Goal: Task Accomplishment & Management: Use online tool/utility

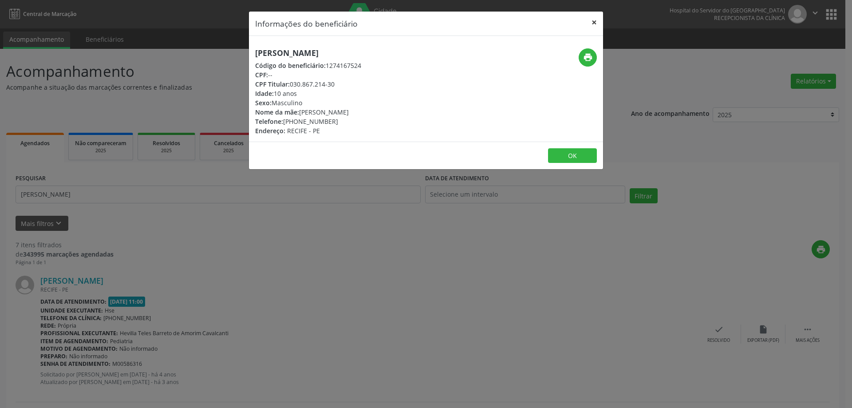
click at [595, 26] on button "×" at bounding box center [594, 23] width 18 height 22
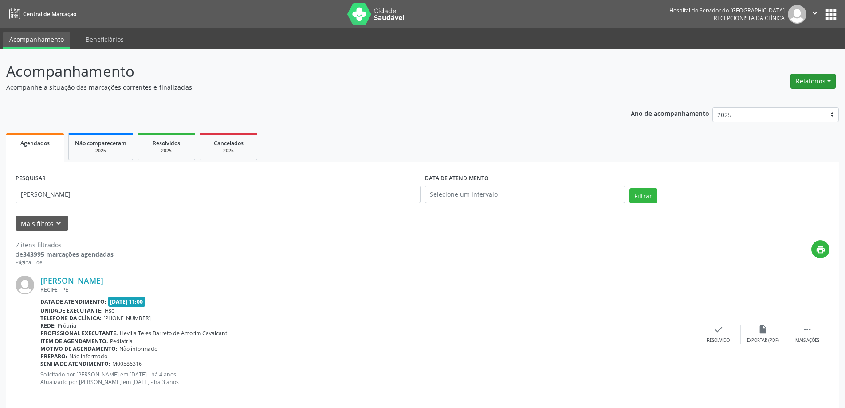
click at [830, 84] on button "Relatórios" at bounding box center [812, 81] width 45 height 15
click at [778, 107] on link "Procedimentos realizados" at bounding box center [788, 112] width 95 height 12
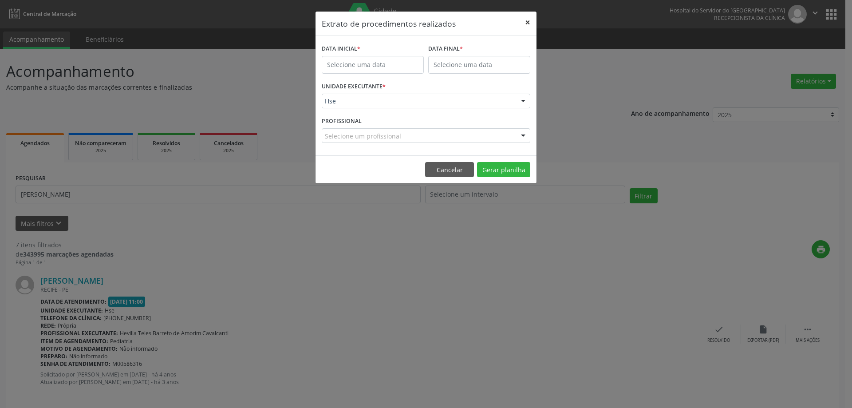
click at [524, 23] on button "×" at bounding box center [528, 23] width 18 height 22
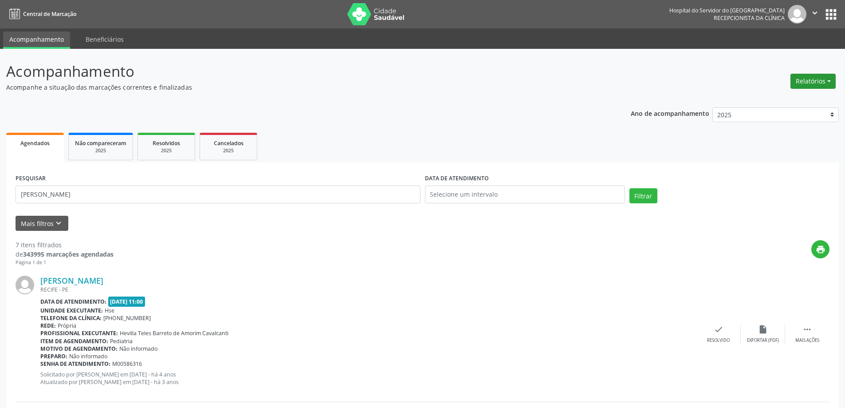
click at [817, 81] on button "Relatórios" at bounding box center [812, 81] width 45 height 15
click at [778, 97] on link "Agendamentos" at bounding box center [788, 100] width 95 height 12
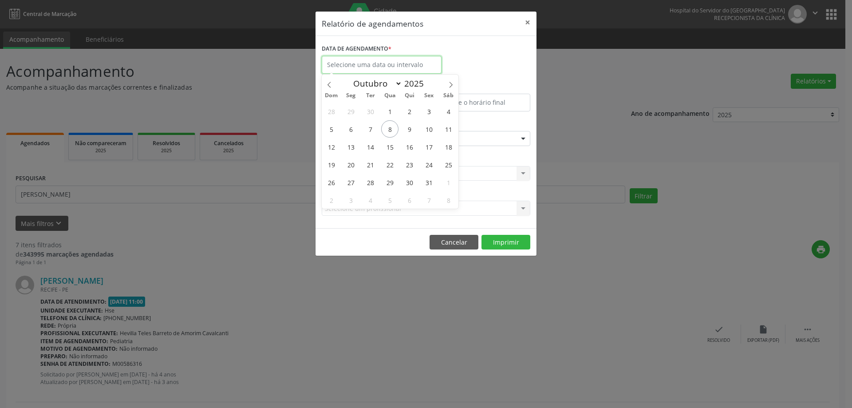
click at [429, 64] on input "text" at bounding box center [382, 65] width 120 height 18
click at [426, 129] on span "10" at bounding box center [428, 128] width 17 height 17
type input "[DATE]"
click at [426, 129] on span "10" at bounding box center [428, 128] width 17 height 17
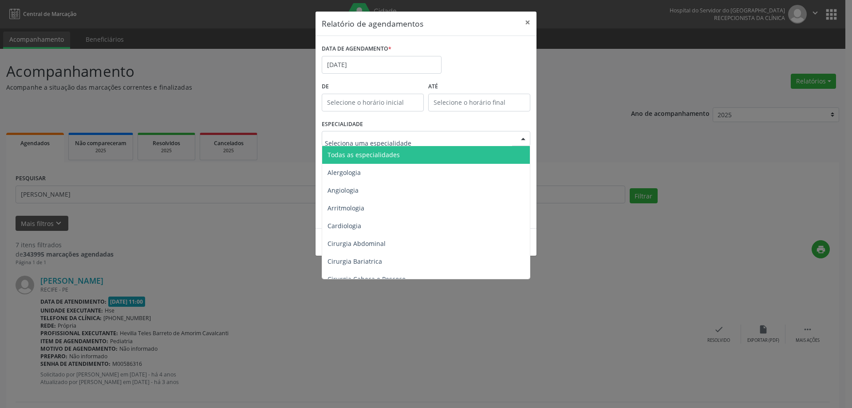
click at [359, 144] on div at bounding box center [426, 138] width 208 height 15
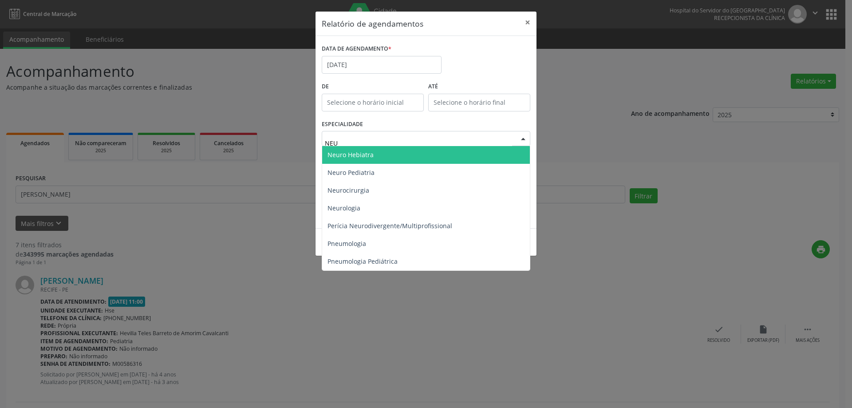
type input "NEUR"
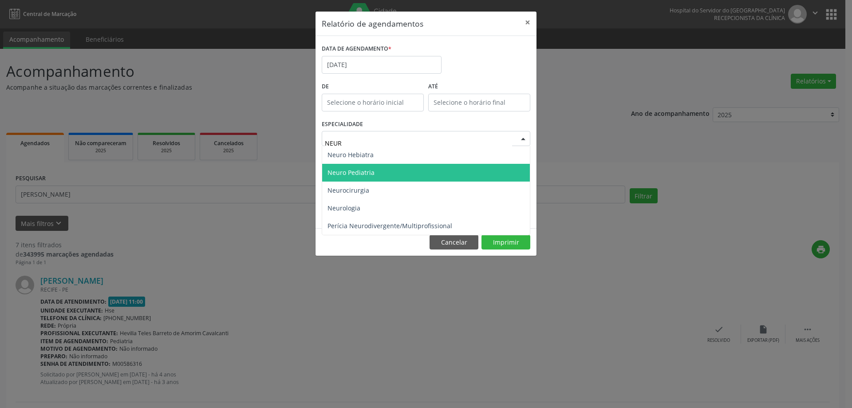
click at [372, 172] on span "Neuro Pediatria" at bounding box center [350, 172] width 47 height 8
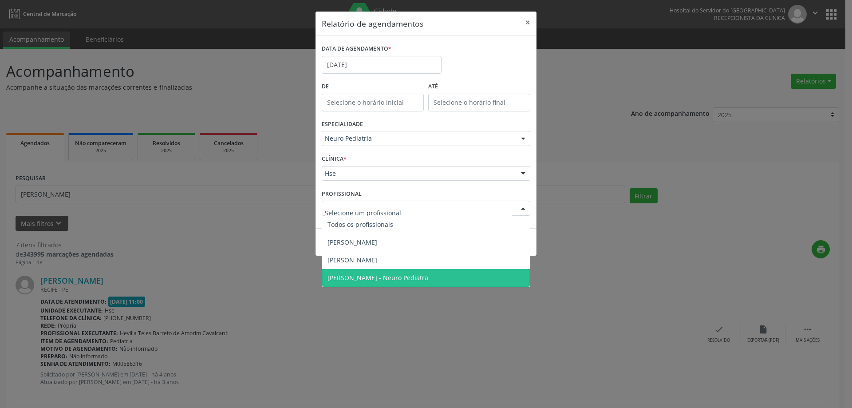
click at [383, 277] on span "[PERSON_NAME] - Neuro Pediatra" at bounding box center [377, 277] width 101 height 8
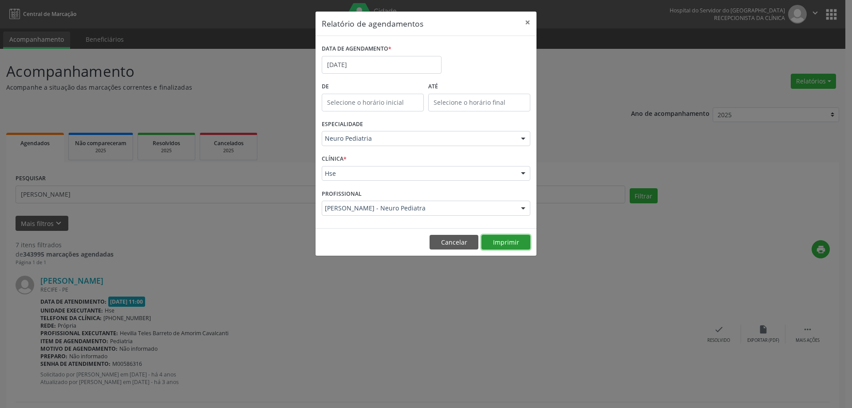
click at [502, 238] on button "Imprimir" at bounding box center [505, 242] width 49 height 15
click at [523, 24] on button "×" at bounding box center [528, 23] width 18 height 22
